Goal: Task Accomplishment & Management: Manage account settings

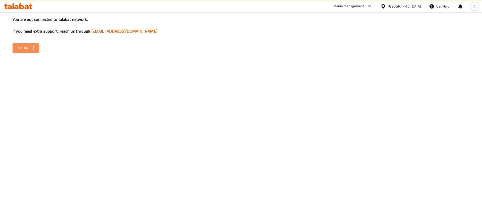
click at [34, 51] on button "Reload" at bounding box center [26, 47] width 27 height 9
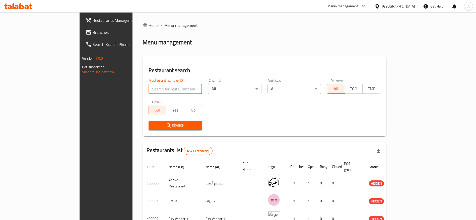
click at [162, 90] on input "search" at bounding box center [175, 89] width 53 height 10
paste input "706483"
click button "Search" at bounding box center [175, 125] width 53 height 9
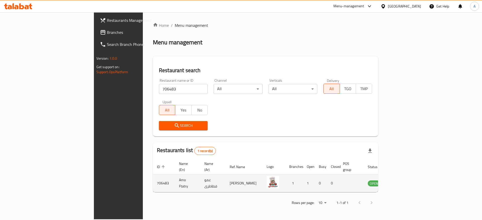
click at [175, 179] on td "Amo Ftatry" at bounding box center [187, 184] width 25 height 18
click at [175, 177] on td "Amo Ftatry" at bounding box center [187, 184] width 25 height 18
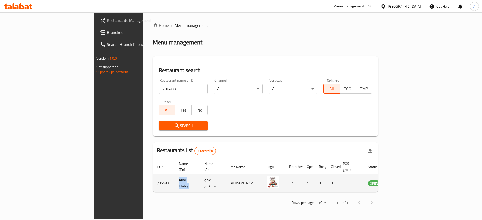
copy td "Amo Ftatry"
click at [153, 178] on td "706483" at bounding box center [164, 184] width 22 height 18
copy td "706483"
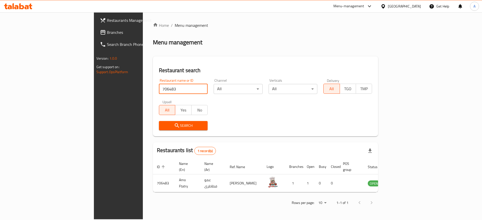
click at [159, 87] on input "706483" at bounding box center [183, 89] width 49 height 10
paste input "5021"
type input "705021"
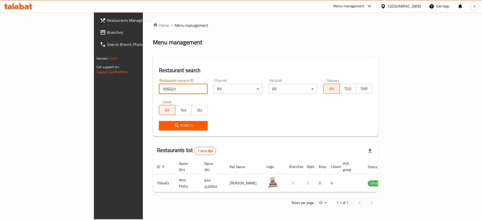
click button "Search" at bounding box center [183, 125] width 49 height 9
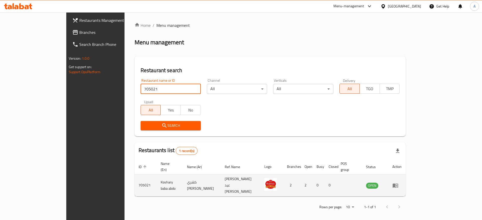
click at [134, 180] on td "705021" at bounding box center [145, 186] width 22 height 22
copy td "705021"
click at [157, 178] on td "Koshary baba abdo" at bounding box center [170, 186] width 26 height 22
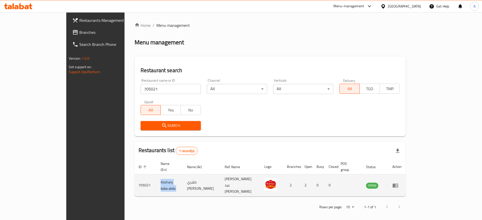
click at [157, 178] on td "Koshary baba abdo" at bounding box center [170, 186] width 26 height 22
copy td "Koshary baba abdo"
click at [134, 176] on td "705021" at bounding box center [145, 186] width 22 height 22
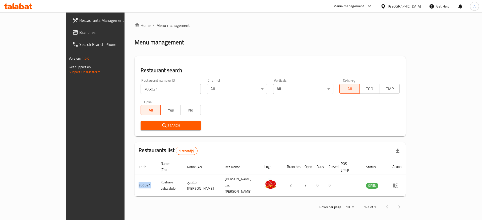
copy td "705021"
click at [134, 26] on link "Home" at bounding box center [142, 25] width 16 height 6
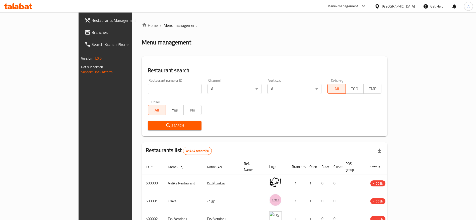
click at [19, 4] on icon at bounding box center [18, 6] width 28 height 6
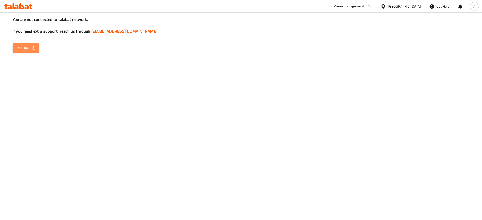
click at [33, 49] on icon "button" at bounding box center [33, 47] width 5 height 5
click at [25, 51] on span "Reload" at bounding box center [26, 48] width 19 height 6
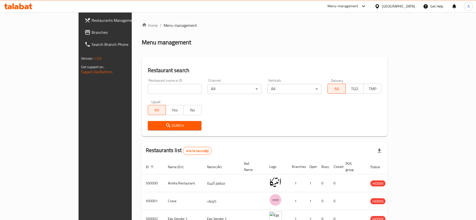
click at [148, 86] on input "search" at bounding box center [175, 89] width 54 height 10
paste input "704294"
type input "704294"
click at [30, 5] on icon at bounding box center [31, 7] width 4 height 6
click at [148, 88] on input "search" at bounding box center [175, 89] width 54 height 10
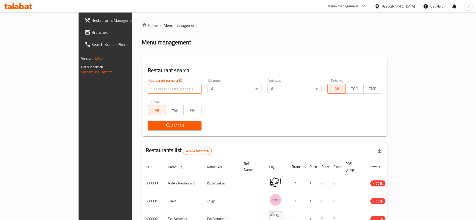
paste input "704294"
type input "704294"
click button "Search" at bounding box center [175, 125] width 54 height 9
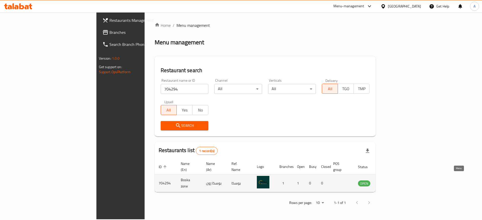
click at [390, 182] on icon "enhanced table" at bounding box center [387, 184] width 6 height 4
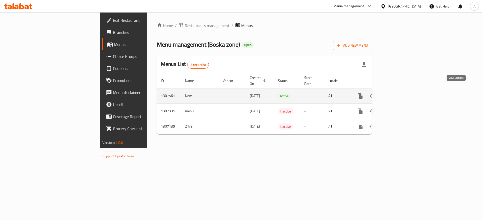
click at [399, 93] on icon "enhanced table" at bounding box center [396, 96] width 6 height 6
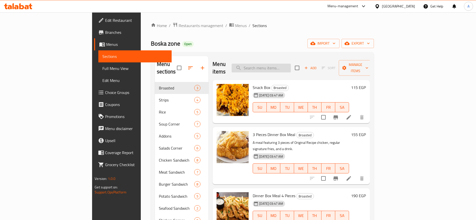
click at [291, 65] on input "search" at bounding box center [261, 68] width 59 height 9
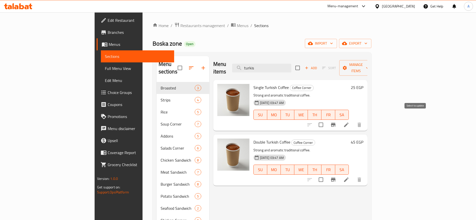
type input "turkis"
click at [326, 120] on input "checkbox" at bounding box center [321, 125] width 11 height 11
checkbox input "true"
click at [349, 122] on icon at bounding box center [346, 125] width 6 height 6
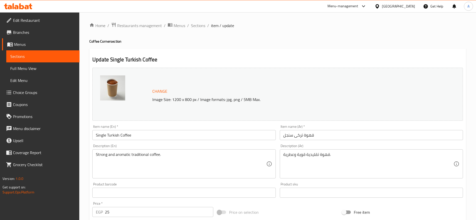
scroll to position [142, 0]
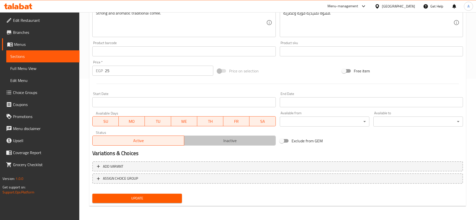
click at [197, 141] on span "Inactive" at bounding box center [230, 140] width 88 height 7
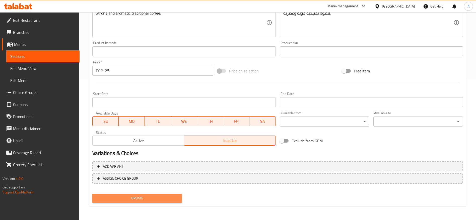
click at [144, 200] on span "Update" at bounding box center [137, 198] width 82 height 6
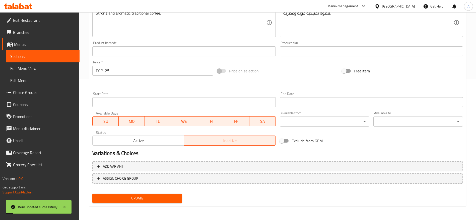
scroll to position [0, 0]
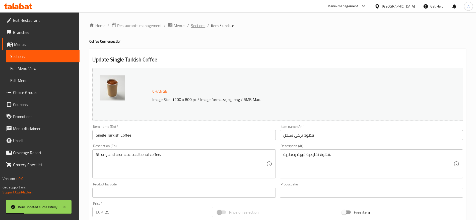
click at [200, 26] on span "Sections" at bounding box center [198, 26] width 14 height 6
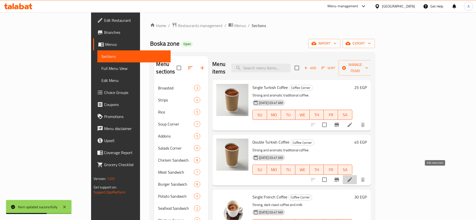
click at [353, 177] on icon at bounding box center [350, 180] width 6 height 6
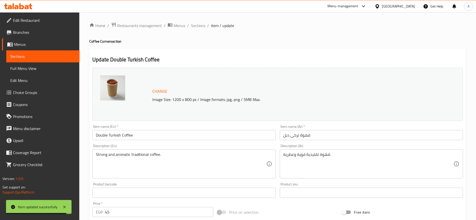
scroll to position [142, 0]
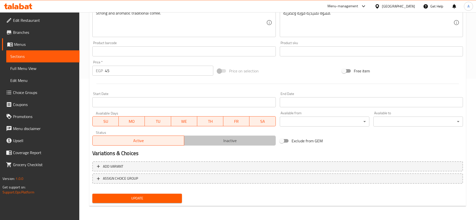
click at [213, 141] on span "Inactive" at bounding box center [230, 140] width 88 height 7
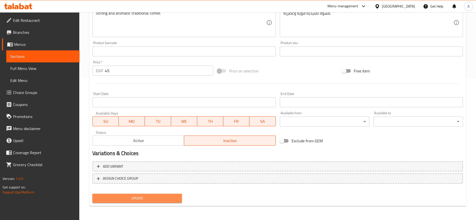
click at [146, 202] on button "Update" at bounding box center [137, 198] width 90 height 9
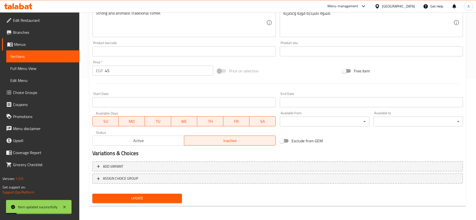
scroll to position [0, 0]
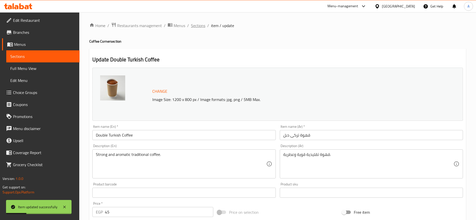
click at [203, 26] on span "Sections" at bounding box center [198, 26] width 14 height 6
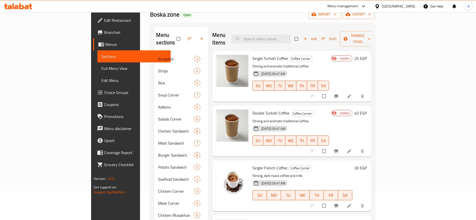
scroll to position [15, 0]
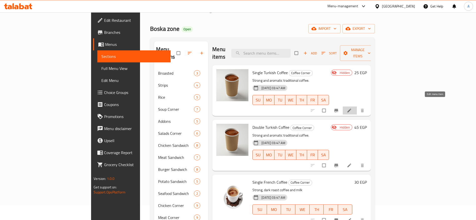
click at [352, 108] on icon at bounding box center [349, 110] width 5 height 5
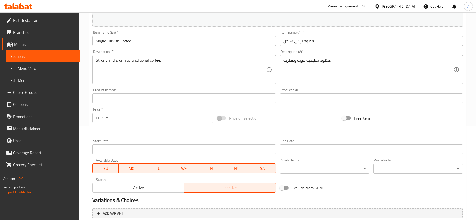
scroll to position [105, 0]
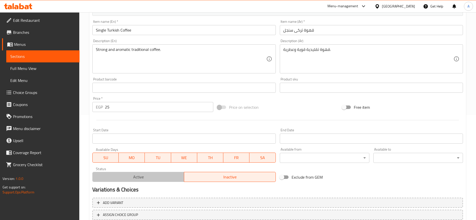
click at [159, 178] on span "Active" at bounding box center [139, 177] width 88 height 7
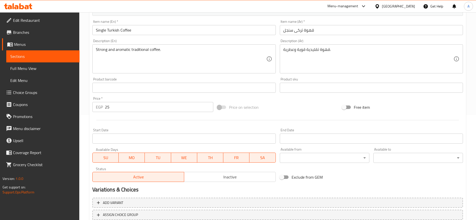
scroll to position [142, 0]
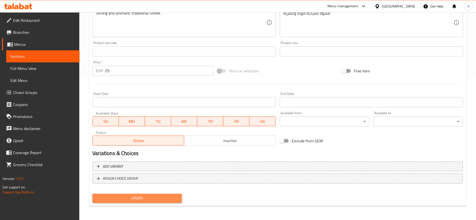
click at [148, 199] on span "Update" at bounding box center [137, 198] width 82 height 6
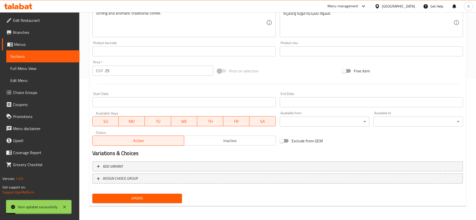
scroll to position [0, 0]
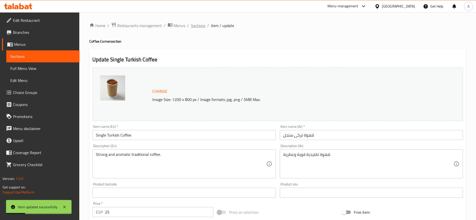
click at [202, 26] on span "Sections" at bounding box center [198, 26] width 14 height 6
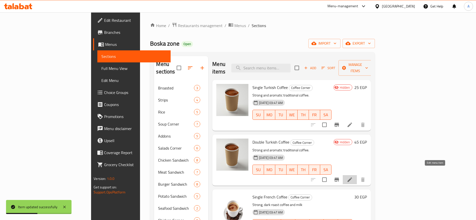
click at [353, 177] on icon at bounding box center [350, 180] width 6 height 6
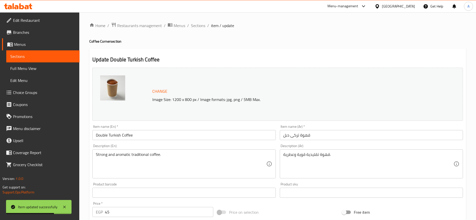
scroll to position [142, 0]
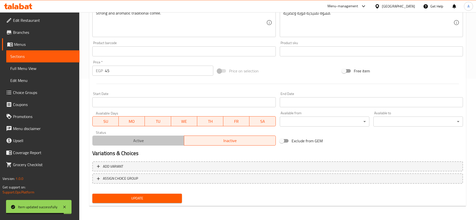
click at [141, 138] on span "Active" at bounding box center [139, 140] width 88 height 7
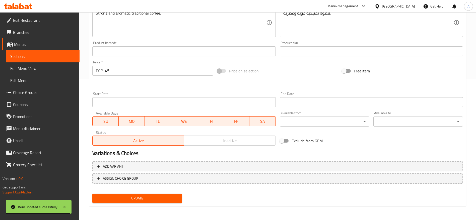
click at [152, 198] on span "Update" at bounding box center [137, 198] width 82 height 6
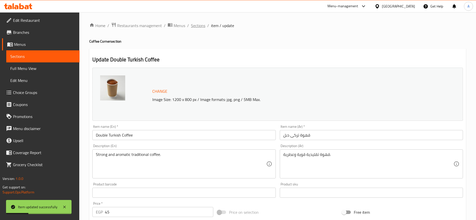
click at [195, 26] on span "Sections" at bounding box center [198, 26] width 14 height 6
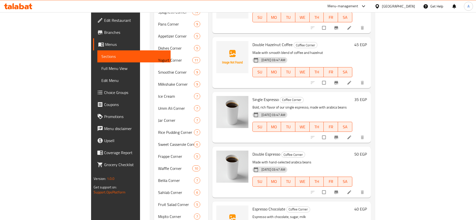
scroll to position [400, 0]
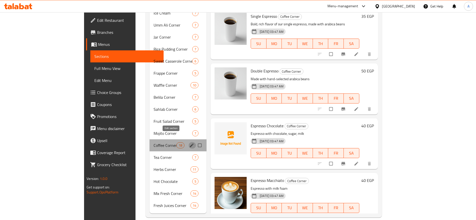
click at [189, 143] on icon "edit" at bounding box center [191, 145] width 5 height 5
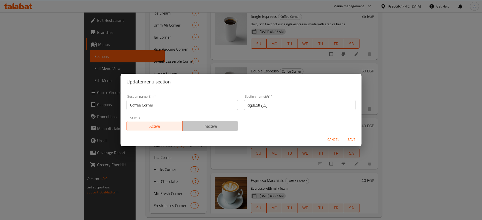
click at [232, 126] on span "Inactive" at bounding box center [210, 126] width 52 height 7
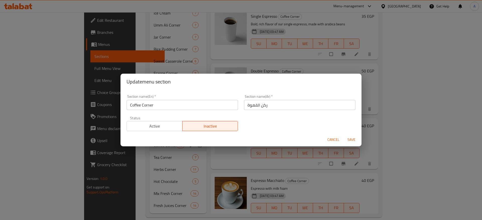
click at [351, 140] on span "Save" at bounding box center [351, 140] width 12 height 6
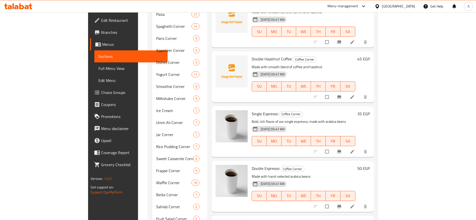
scroll to position [400, 0]
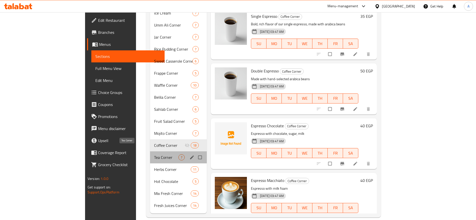
click at [154, 155] on span "Tea Corner" at bounding box center [166, 158] width 24 height 6
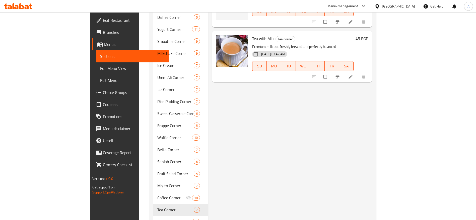
scroll to position [400, 0]
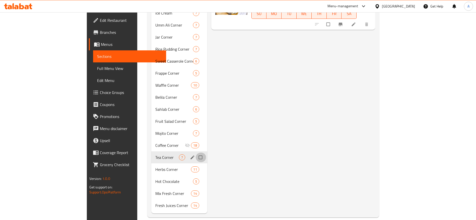
click at [196, 153] on input "Menu sections" at bounding box center [201, 158] width 11 height 10
checkbox input "true"
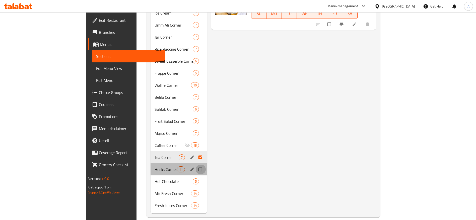
click at [195, 165] on input "Menu sections" at bounding box center [200, 170] width 11 height 10
checkbox input "true"
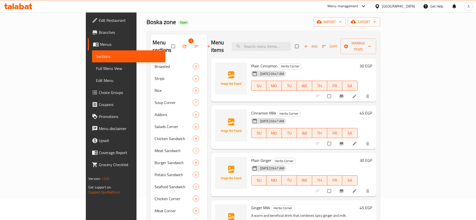
scroll to position [19, 0]
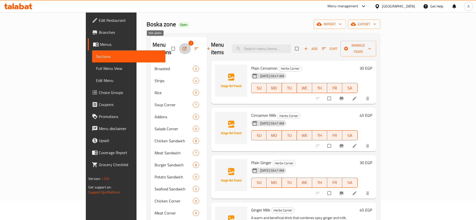
click at [183, 47] on icon "button" at bounding box center [185, 49] width 4 height 4
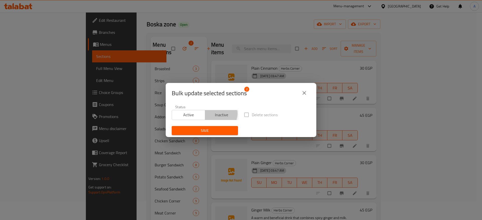
click at [216, 114] on span "Inactive" at bounding box center [221, 114] width 29 height 7
click at [213, 129] on span "Save" at bounding box center [205, 131] width 58 height 6
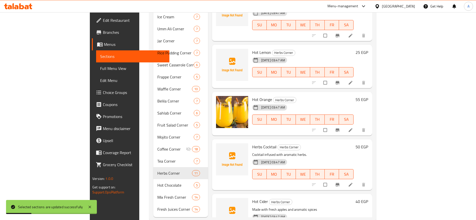
scroll to position [400, 0]
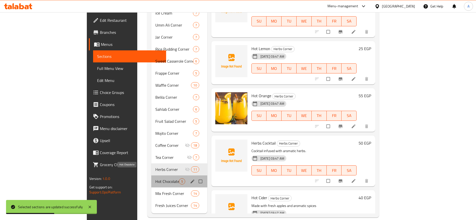
click at [155, 179] on span "Hot Chocolate" at bounding box center [167, 182] width 24 height 6
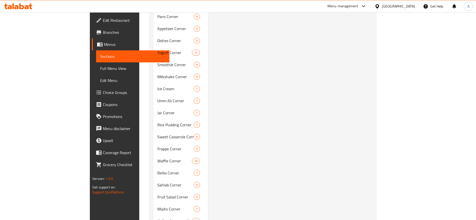
scroll to position [400, 0]
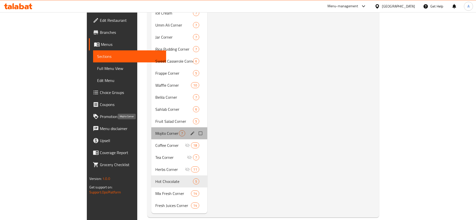
click at [155, 130] on span "Mojito Corner" at bounding box center [167, 133] width 24 height 6
